Goal: Transaction & Acquisition: Purchase product/service

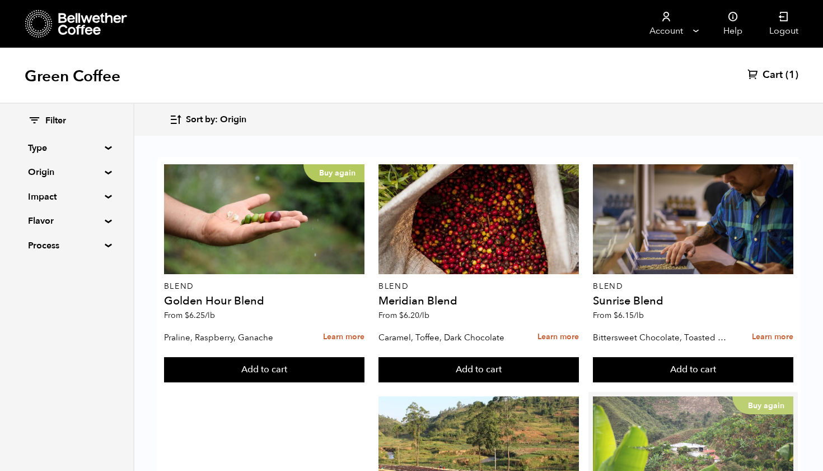
scroll to position [148, 0]
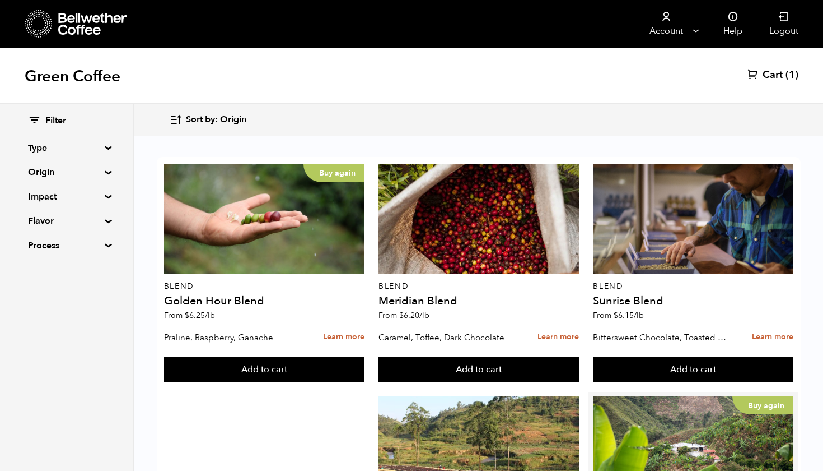
click at [365, 383] on button "Add to cart" at bounding box center [264, 370] width 201 height 26
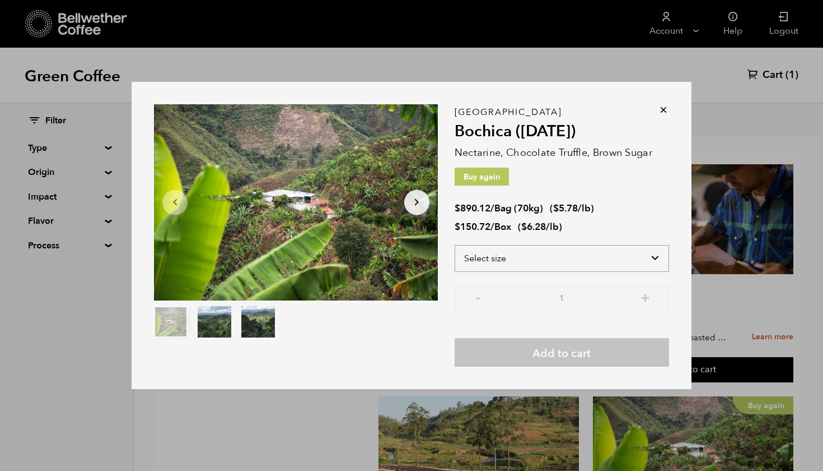
select select "box"
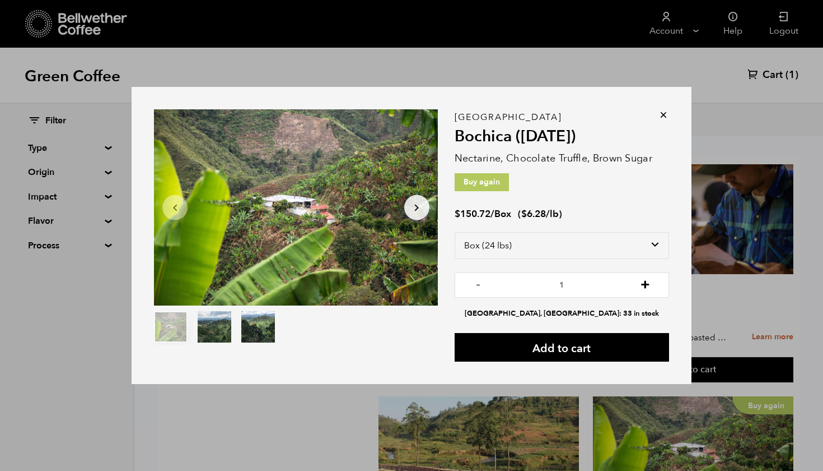
click at [649, 289] on button "+" at bounding box center [646, 283] width 14 height 11
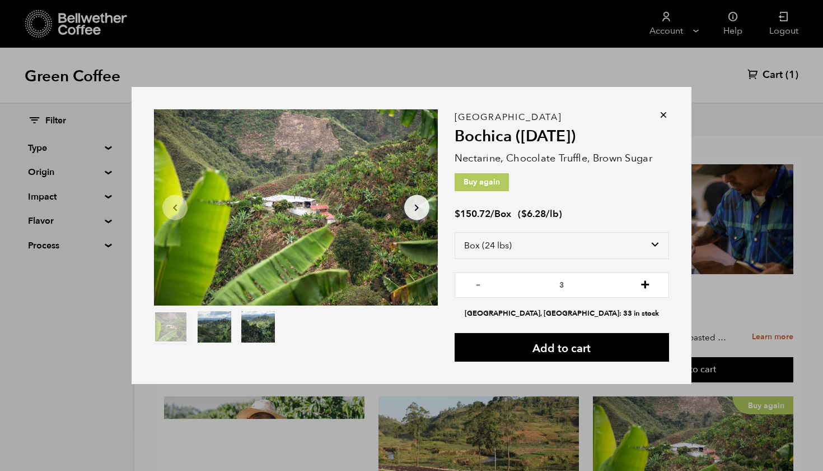
click at [649, 289] on button "+" at bounding box center [646, 283] width 14 height 11
click at [473, 287] on button "-" at bounding box center [479, 283] width 14 height 11
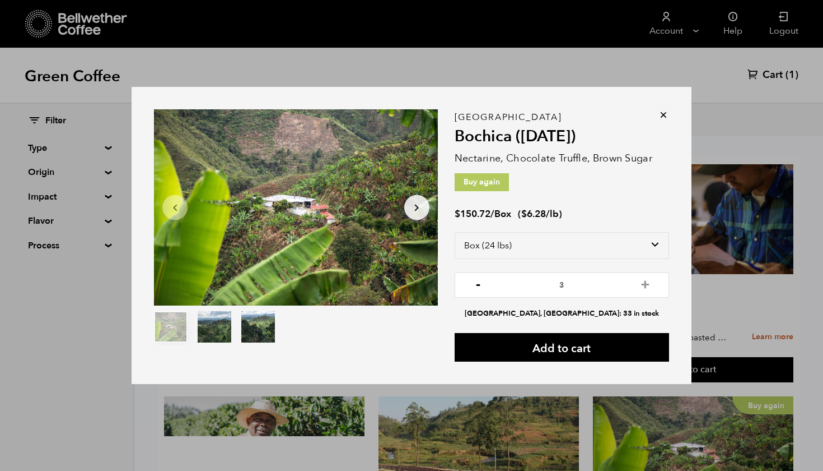
click at [475, 286] on button "-" at bounding box center [479, 283] width 14 height 11
type input "2"
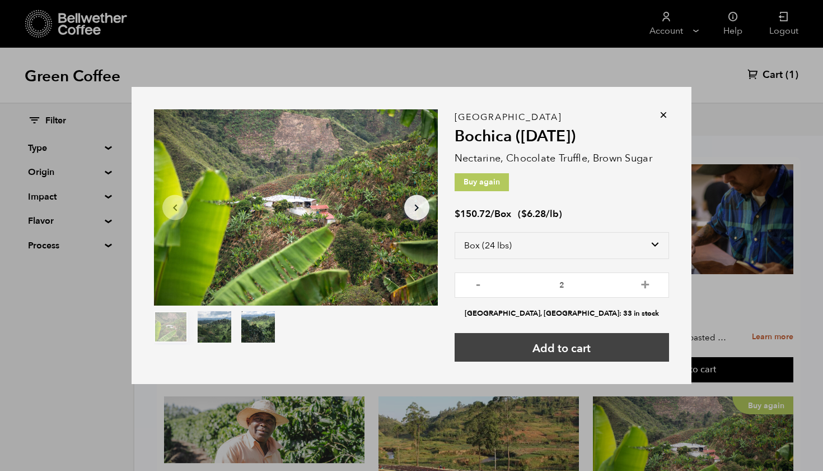
click at [600, 349] on button "Add to cart" at bounding box center [562, 347] width 215 height 29
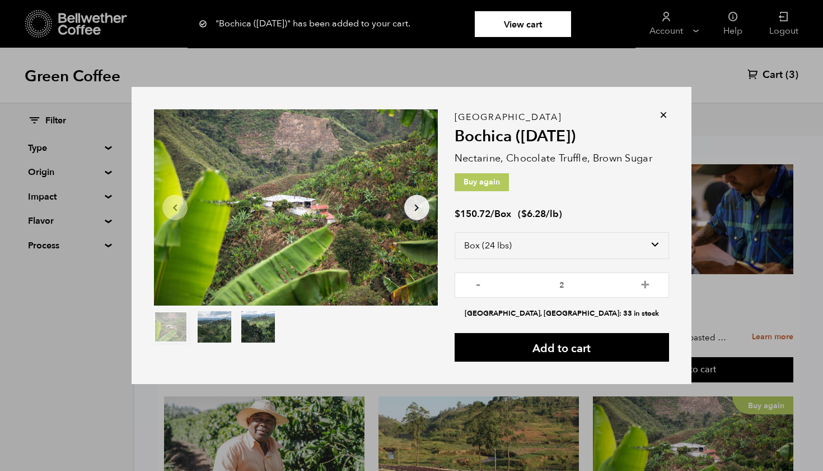
drag, startPoint x: 600, startPoint y: 349, endPoint x: 604, endPoint y: 166, distance: 183.2
click at [603, 171] on div ""Bochica (JUN 25)" has been added to your cart. View cart {"cart_contents_count…" at bounding box center [562, 239] width 215 height 244
click at [664, 115] on icon at bounding box center [663, 114] width 11 height 11
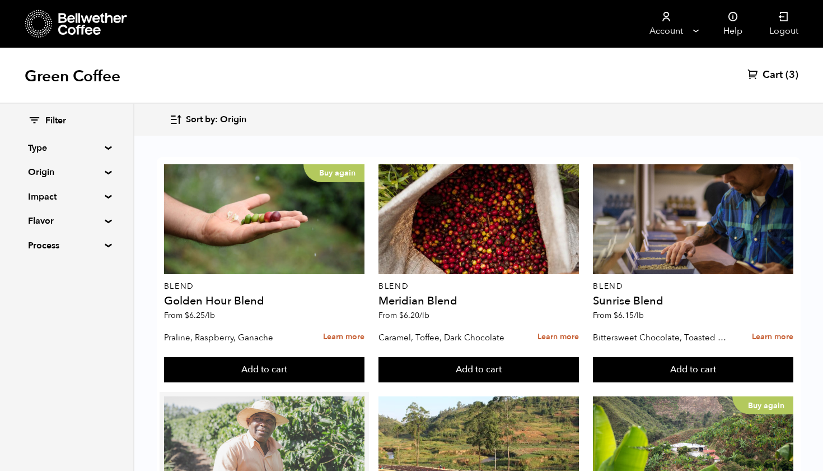
scroll to position [6, 0]
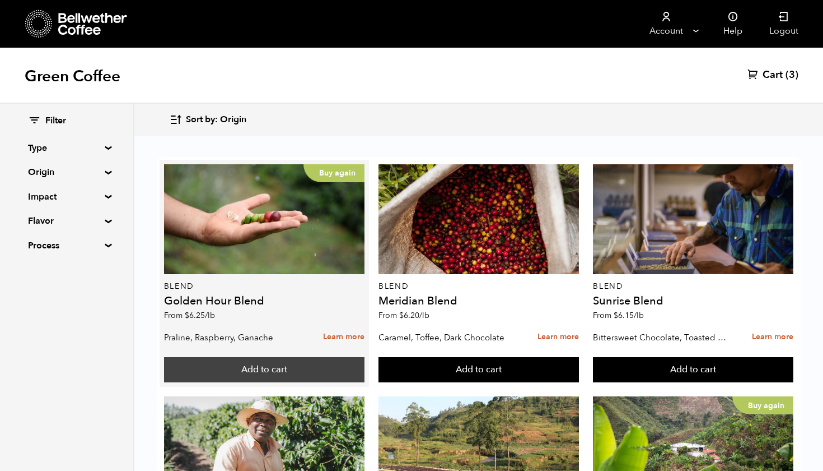
click at [306, 365] on button "Add to cart" at bounding box center [264, 370] width 201 height 26
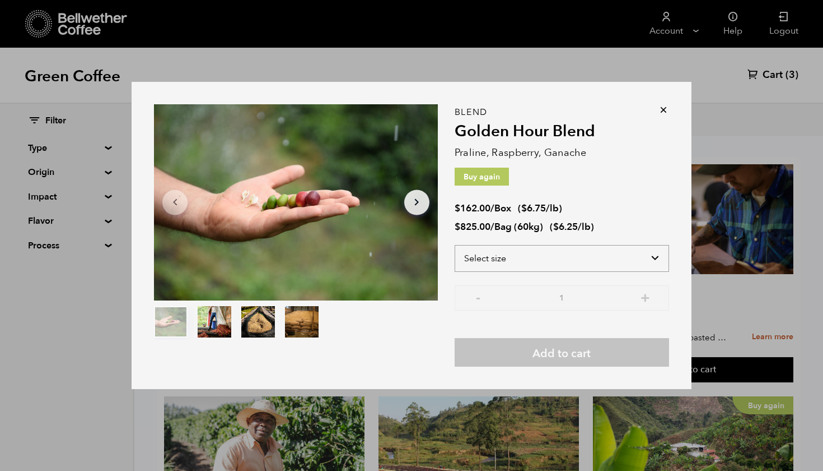
select select "box"
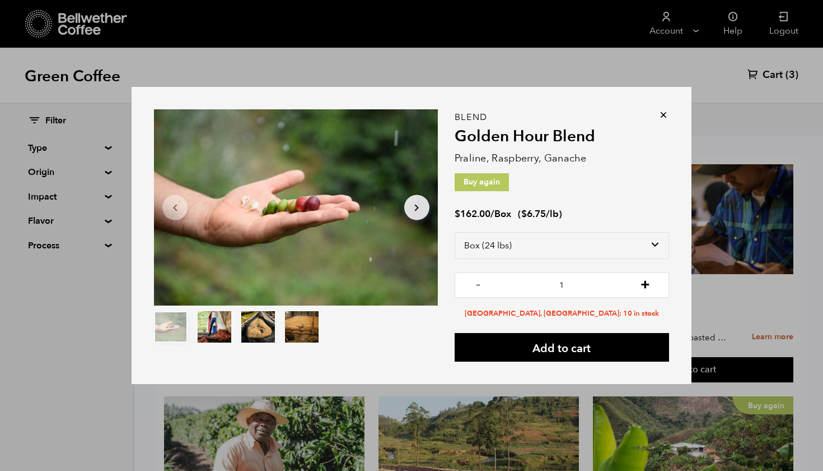
click at [644, 287] on button "+" at bounding box center [646, 283] width 14 height 11
drag, startPoint x: 574, startPoint y: 329, endPoint x: 513, endPoint y: 306, distance: 65.0
click at [553, 322] on div "Blend Golden Hour Blend Praline, Raspberry, Ganache Buy again $ 162.00 / Box ( …" at bounding box center [562, 239] width 215 height 244
click at [477, 283] on button "-" at bounding box center [479, 283] width 14 height 11
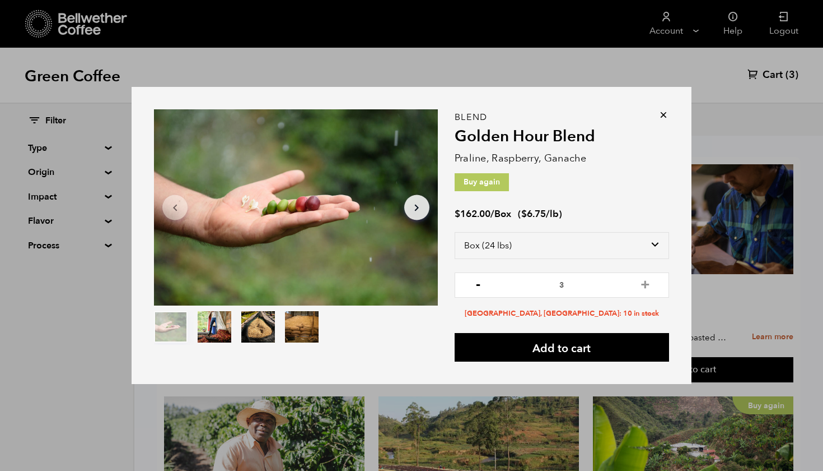
type input "2"
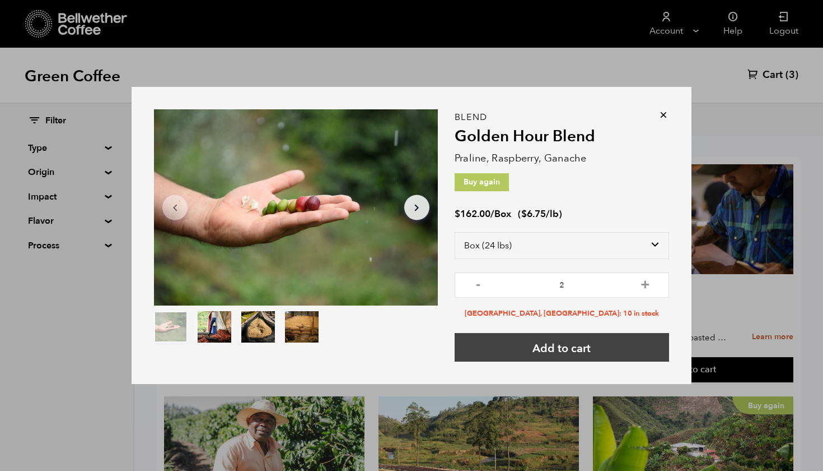
click at [523, 344] on button "Add to cart" at bounding box center [562, 347] width 215 height 29
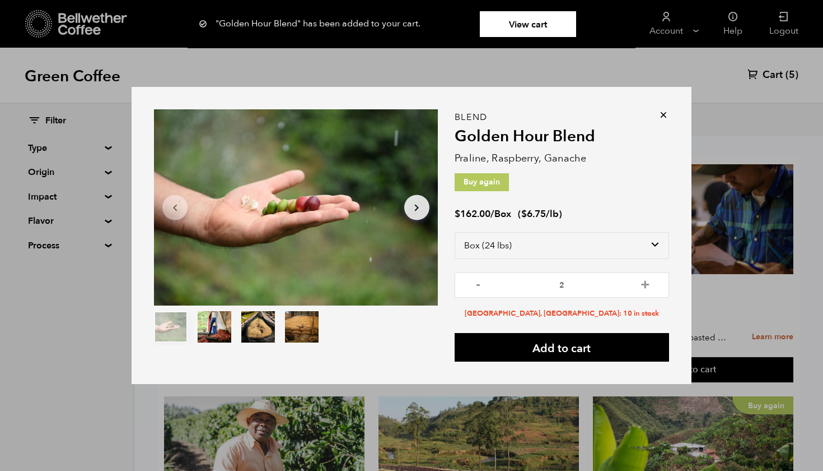
click at [667, 114] on icon at bounding box center [663, 114] width 11 height 11
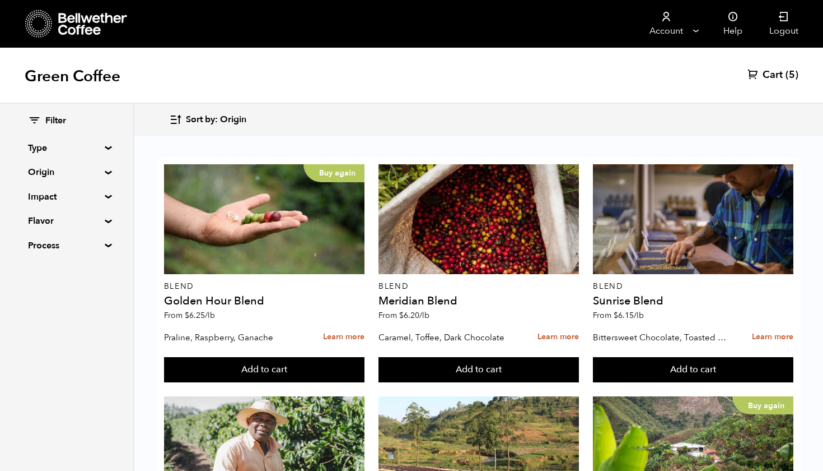
scroll to position [0, 0]
